Goal: Transaction & Acquisition: Purchase product/service

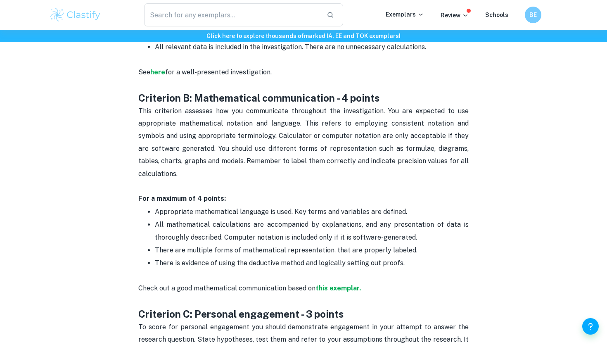
scroll to position [578, 0]
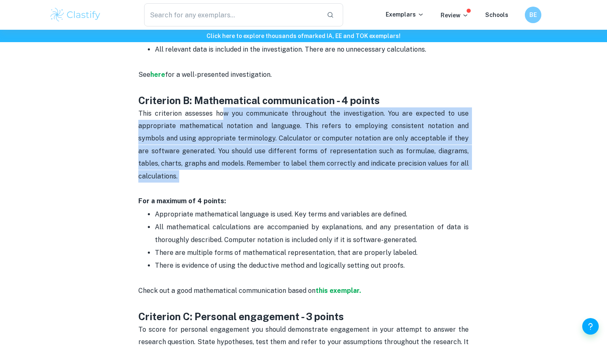
drag, startPoint x: 264, startPoint y: 171, endPoint x: 226, endPoint y: 108, distance: 73.2
click at [226, 109] on p "This criterion assesses how you communicate throughout the investigation. You a…" at bounding box center [303, 157] width 331 height 100
click at [226, 109] on span "This criterion assesses how you communicate throughout the investigation. You a…" at bounding box center [304, 144] width 332 height 71
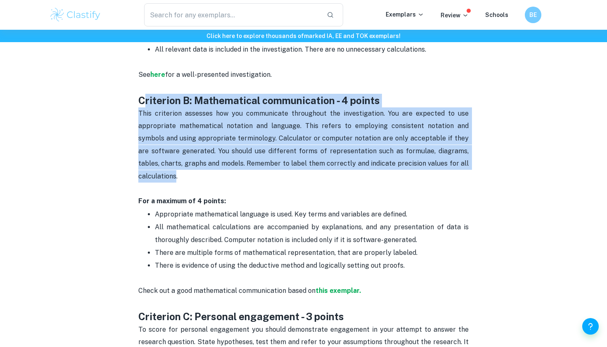
drag, startPoint x: 145, startPoint y: 94, endPoint x: 428, endPoint y: 138, distance: 287.2
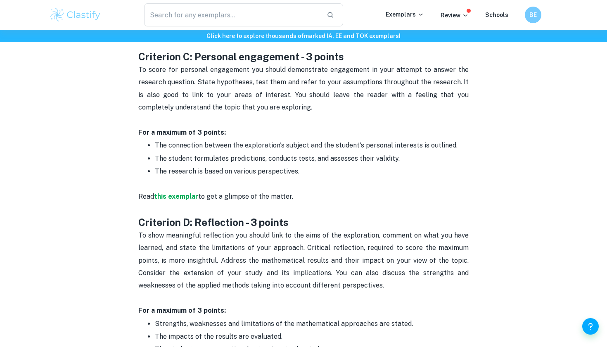
scroll to position [839, 0]
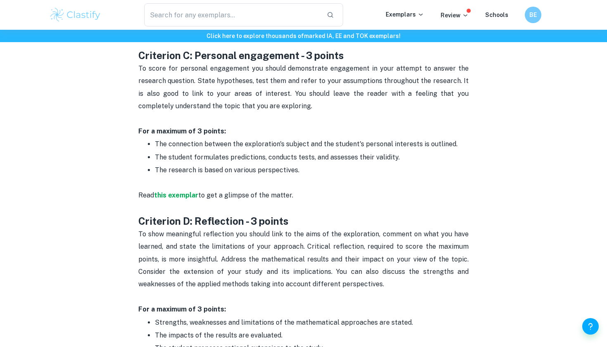
click at [385, 151] on p "The student formulates predictions, conducts tests, and assesses their validity." at bounding box center [312, 157] width 314 height 12
drag, startPoint x: 396, startPoint y: 138, endPoint x: 396, endPoint y: 132, distance: 6.2
click at [396, 138] on ul "The connection between the exploration's subject and the student's personal int…" at bounding box center [303, 157] width 331 height 39
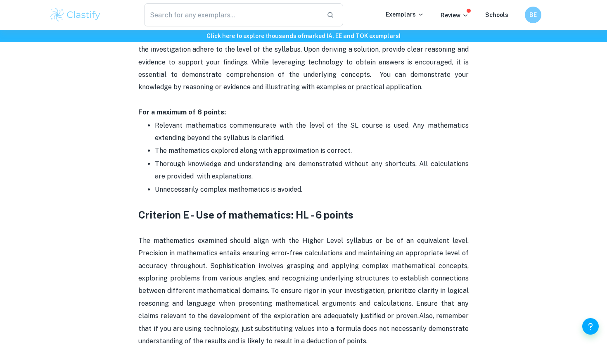
scroll to position [1415, 0]
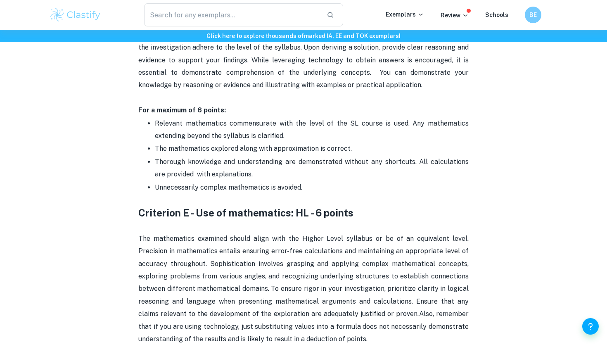
drag, startPoint x: 344, startPoint y: 102, endPoint x: 340, endPoint y: 110, distance: 8.9
click at [340, 117] on p "Relevant mathematics commensurate with the level of the SL course is used. Any …" at bounding box center [312, 129] width 314 height 25
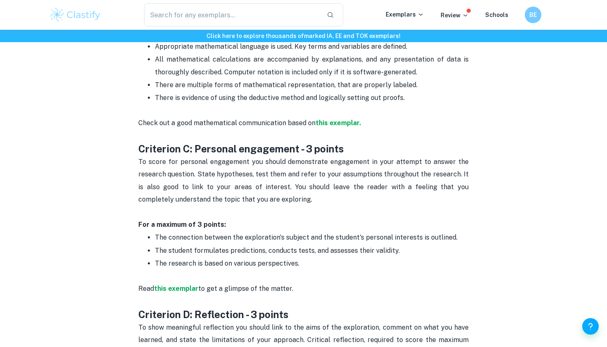
scroll to position [727, 0]
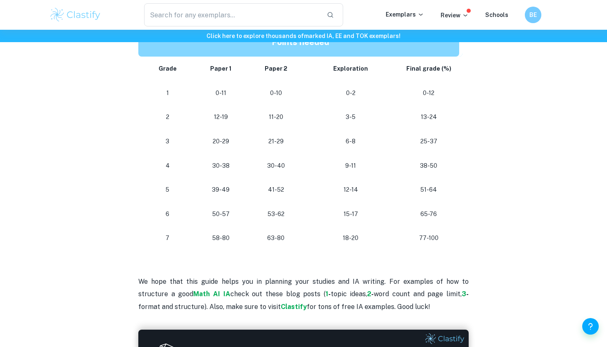
scroll to position [742, 0]
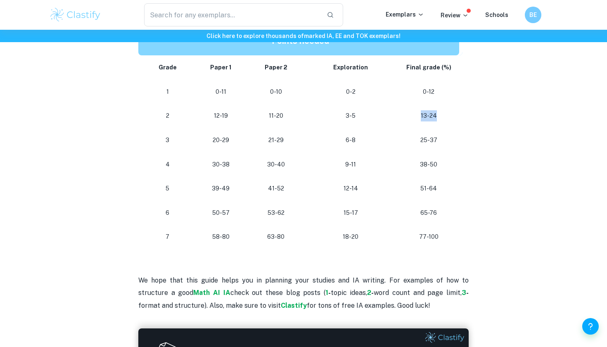
drag, startPoint x: 445, startPoint y: 110, endPoint x: 442, endPoint y: 103, distance: 7.6
click at [374, 105] on td "13-24" at bounding box center [430, 116] width 64 height 24
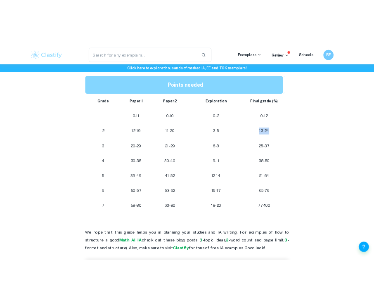
scroll to position [726, 0]
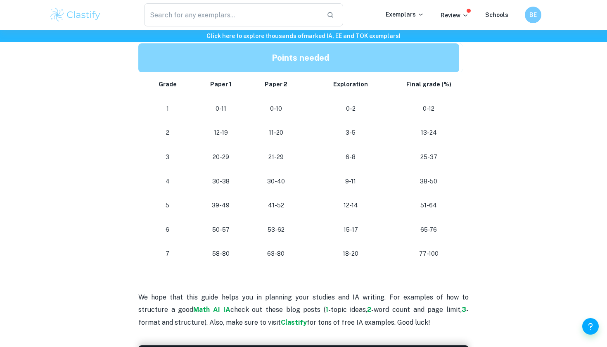
click at [370, 103] on p "0-2" at bounding box center [351, 108] width 82 height 11
drag, startPoint x: 365, startPoint y: 249, endPoint x: 338, endPoint y: 245, distance: 26.7
click at [338, 248] on p "18-20" at bounding box center [351, 253] width 82 height 11
click at [357, 232] on td "15-17" at bounding box center [351, 230] width 95 height 24
drag, startPoint x: 360, startPoint y: 224, endPoint x: 359, endPoint y: 217, distance: 7.1
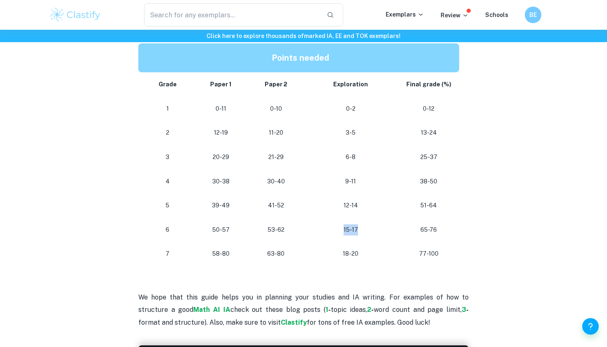
click at [359, 218] on td "15-17" at bounding box center [351, 230] width 95 height 24
click at [359, 202] on p "12-14" at bounding box center [351, 205] width 82 height 11
drag, startPoint x: 359, startPoint y: 201, endPoint x: 337, endPoint y: 201, distance: 21.9
click at [337, 201] on p "12-14" at bounding box center [351, 205] width 82 height 11
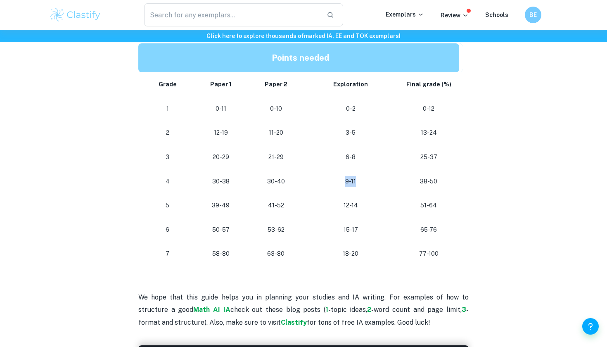
drag, startPoint x: 361, startPoint y: 175, endPoint x: 336, endPoint y: 175, distance: 25.2
click at [336, 176] on p "9-11" at bounding box center [351, 181] width 82 height 11
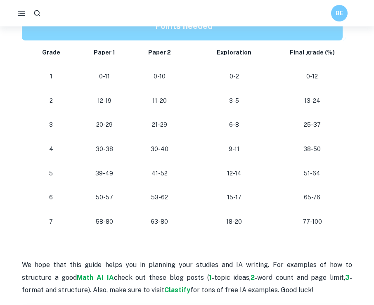
scroll to position [741, 0]
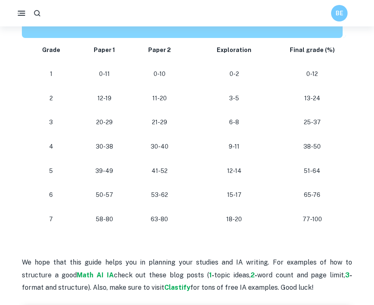
drag, startPoint x: 296, startPoint y: 166, endPoint x: 289, endPoint y: 152, distance: 16.1
click at [284, 153] on tbody "Grade Paper 1 Paper 2 Exploration Final grade (%) 1 0-11 0-10 0-2 0-12 2 12-19 …" at bounding box center [184, 135] width 324 height 194
click at [307, 159] on td "51-64" at bounding box center [314, 171] width 64 height 24
drag, startPoint x: 338, startPoint y: 165, endPoint x: 238, endPoint y: 153, distance: 99.9
click at [238, 153] on tbody "Grade Paper 1 Paper 2 Exploration Final grade (%) 1 0-11 0-10 0-2 0-12 2 12-19 …" at bounding box center [184, 135] width 324 height 194
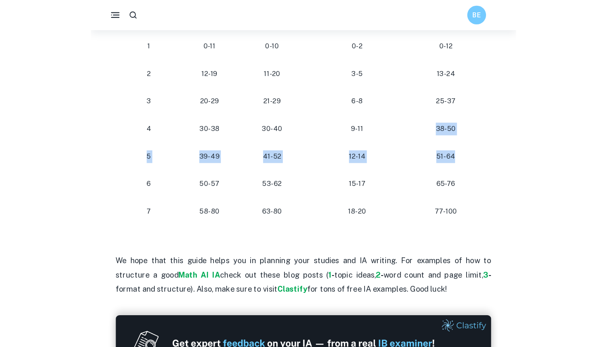
scroll to position [785, 0]
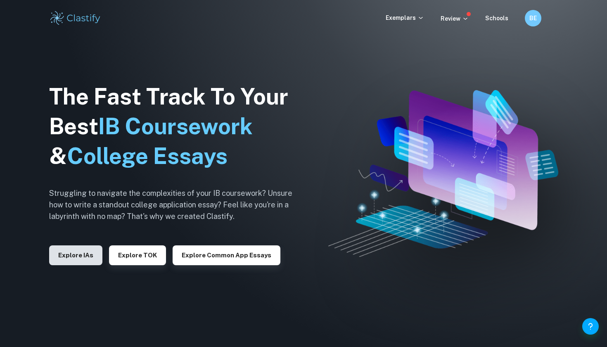
click at [90, 252] on button "Explore IAs" at bounding box center [75, 255] width 53 height 20
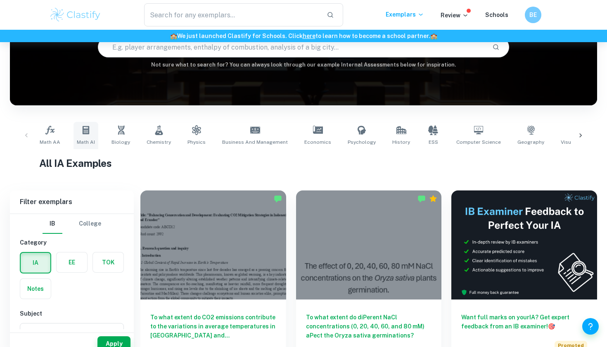
scroll to position [113, 0]
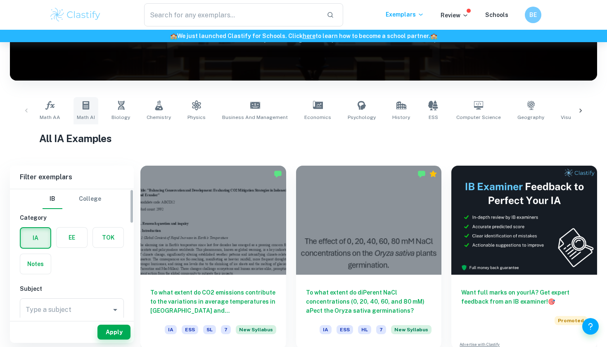
click at [81, 102] on icon at bounding box center [86, 105] width 10 height 10
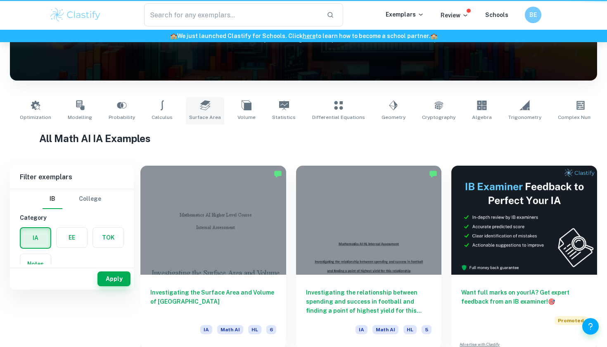
type input "Math AI"
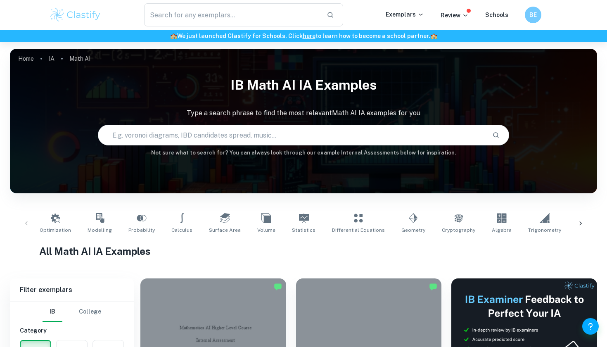
drag, startPoint x: 91, startPoint y: 10, endPoint x: 133, endPoint y: 0, distance: 42.6
click at [603, 1] on div "​ Exemplars Review Schools BE" at bounding box center [303, 15] width 607 height 30
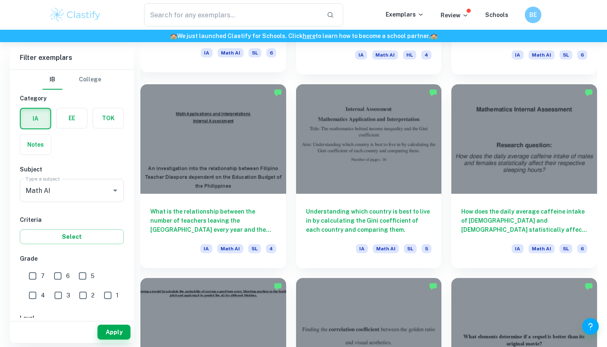
scroll to position [2802, 0]
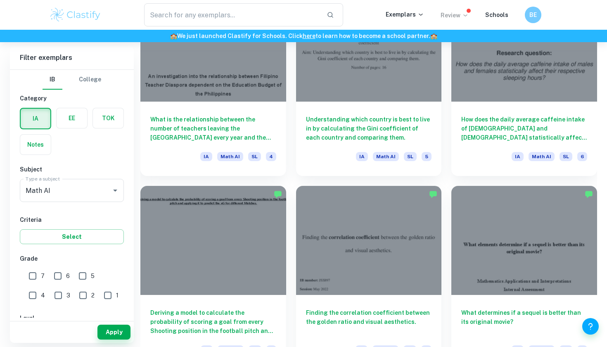
click at [465, 12] on icon at bounding box center [465, 15] width 7 height 7
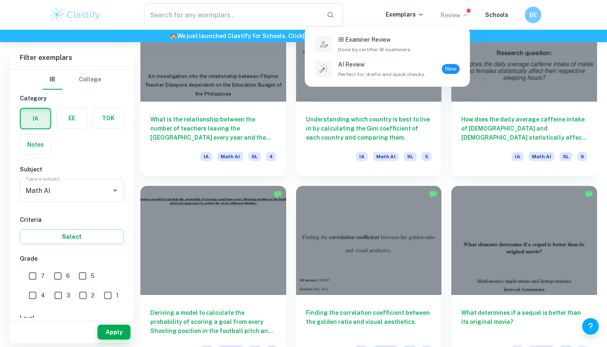
click at [462, 11] on div at bounding box center [303, 173] width 607 height 347
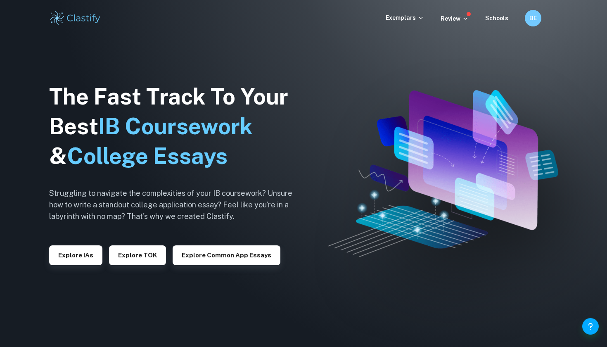
click at [471, 19] on div "Review" at bounding box center [463, 18] width 45 height 10
click at [463, 19] on p "Review" at bounding box center [455, 18] width 28 height 9
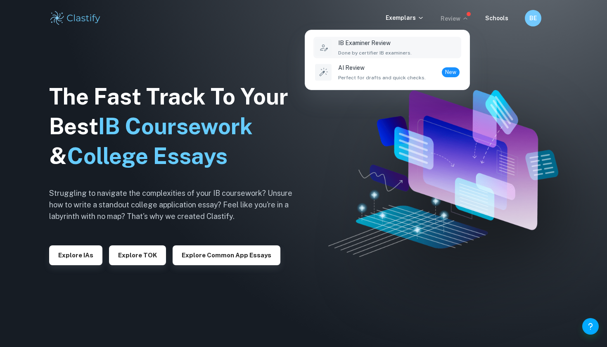
click at [442, 48] on div "IB Examiner Review Done by certifier IB examiners." at bounding box center [398, 47] width 121 height 18
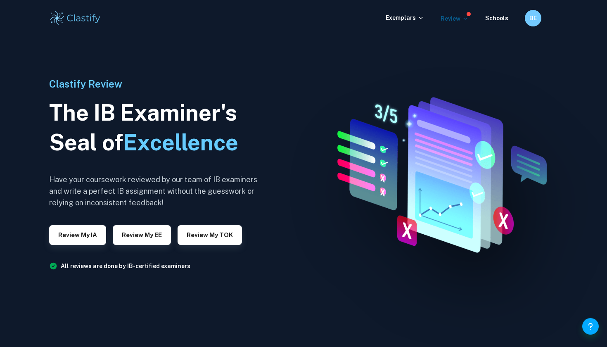
click at [466, 21] on icon at bounding box center [465, 18] width 7 height 7
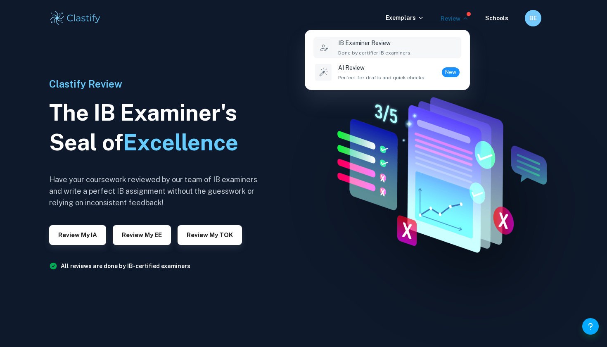
click at [434, 226] on div at bounding box center [303, 173] width 607 height 347
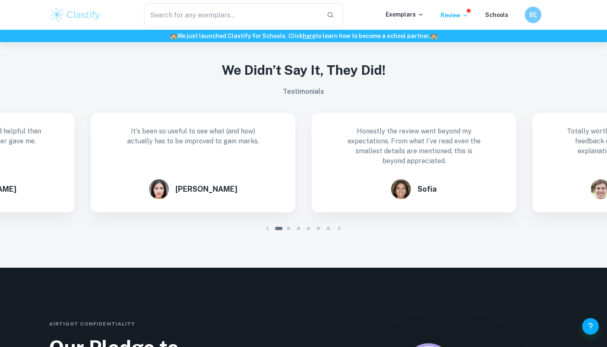
scroll to position [517, 0]
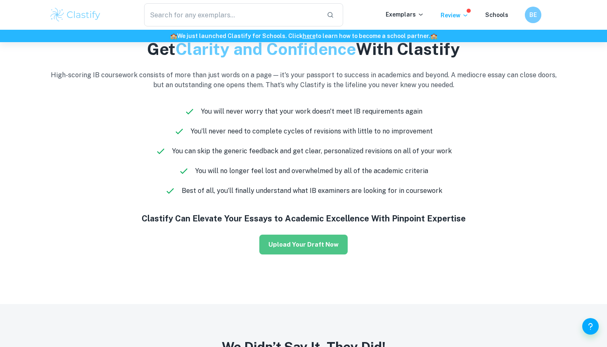
click at [321, 238] on button "Upload Your Draft Now" at bounding box center [303, 245] width 88 height 20
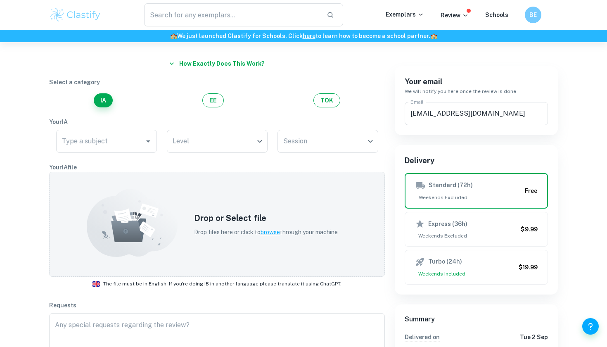
scroll to position [59, 0]
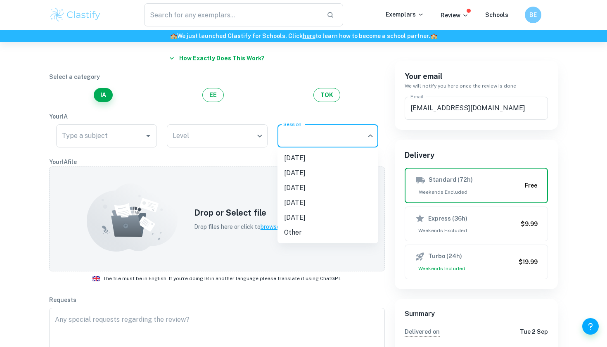
click at [361, 128] on body "We value your privacy We use cookies to enhance your browsing experience, serve…" at bounding box center [303, 156] width 607 height 347
click at [360, 131] on div at bounding box center [303, 173] width 607 height 347
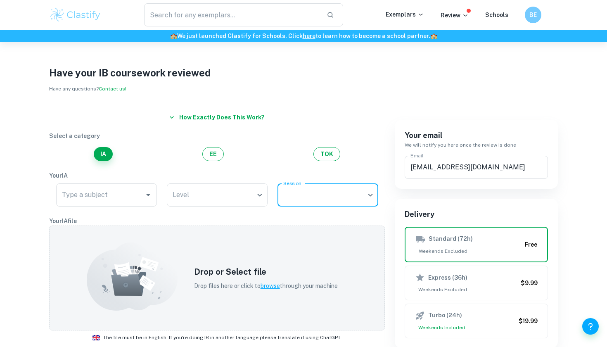
scroll to position [0, 0]
